Goal: Task Accomplishment & Management: Manage account settings

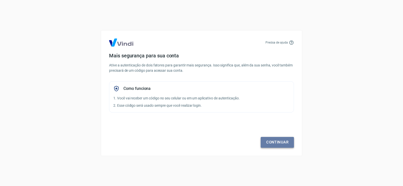
click at [270, 142] on link "Continuar" at bounding box center [277, 142] width 33 height 11
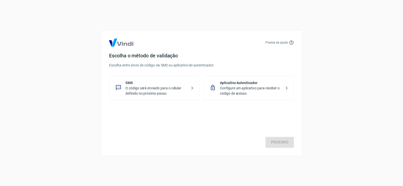
click at [173, 93] on p "O código será enviado para o celular definido no próximo passo." at bounding box center [156, 91] width 62 height 11
click at [284, 140] on link "Próximo" at bounding box center [280, 142] width 28 height 11
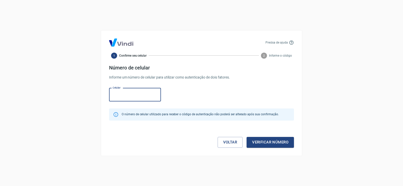
click at [136, 97] on input "Celular" at bounding box center [135, 94] width 52 height 13
type input "[PHONE_NUMBER]"
click at [258, 142] on button "Verificar número" at bounding box center [270, 142] width 47 height 11
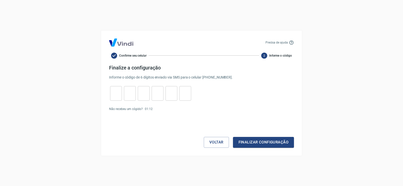
click at [113, 93] on input "tel" at bounding box center [116, 93] width 12 height 11
type input "8"
type input "3"
type input "5"
type input "8"
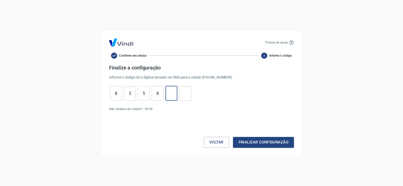
type input "5"
type input "3"
click at [277, 142] on button "Finalizar configuração" at bounding box center [263, 142] width 61 height 11
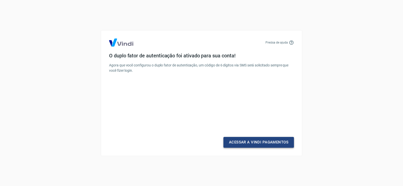
click at [268, 140] on link "Acessar a Vindi Pagamentos" at bounding box center [258, 142] width 71 height 11
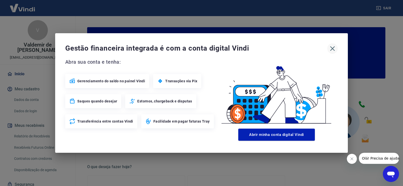
click at [334, 49] on icon "button" at bounding box center [333, 49] width 8 height 8
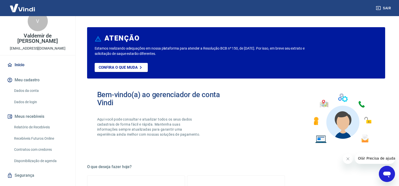
scroll to position [14, 0]
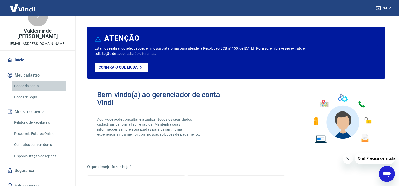
click at [37, 81] on link "Dados da conta" at bounding box center [40, 86] width 57 height 10
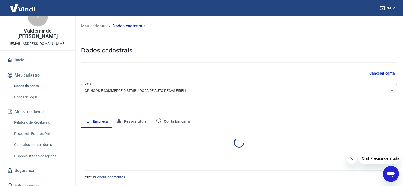
select select "SP"
select select "business"
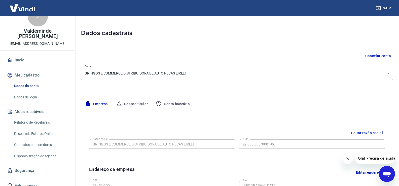
scroll to position [76, 0]
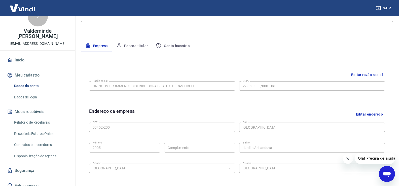
click at [134, 47] on button "Pessoa titular" at bounding box center [132, 46] width 40 height 12
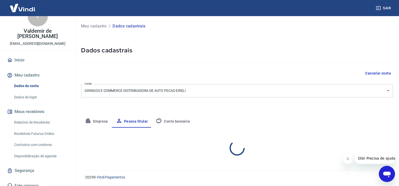
scroll to position [0, 0]
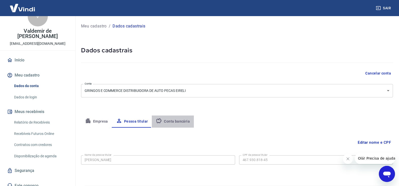
click at [174, 120] on button "Conta bancária" at bounding box center [173, 122] width 42 height 12
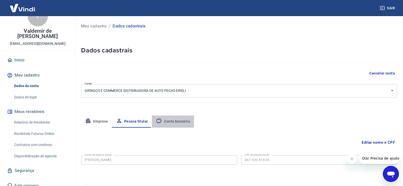
select select "1"
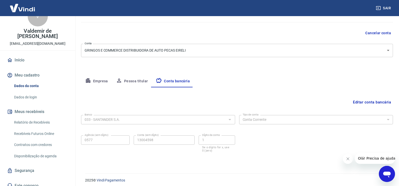
scroll to position [43, 0]
